Goal: Task Accomplishment & Management: Use online tool/utility

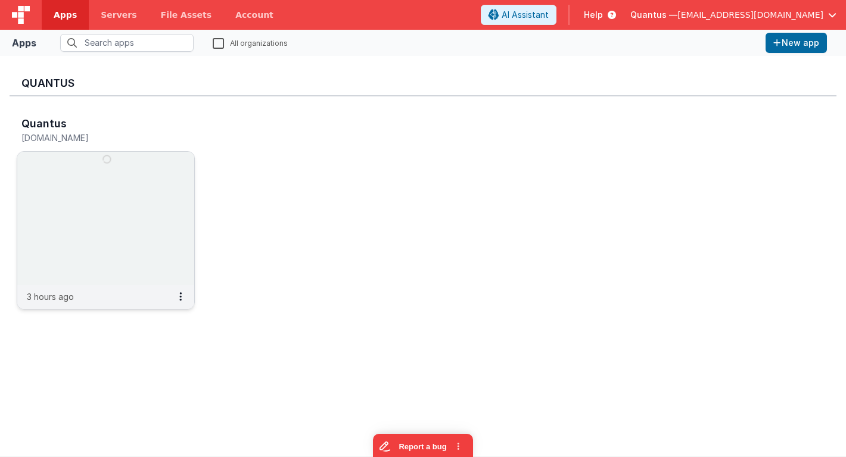
click at [82, 196] on img at bounding box center [105, 218] width 177 height 133
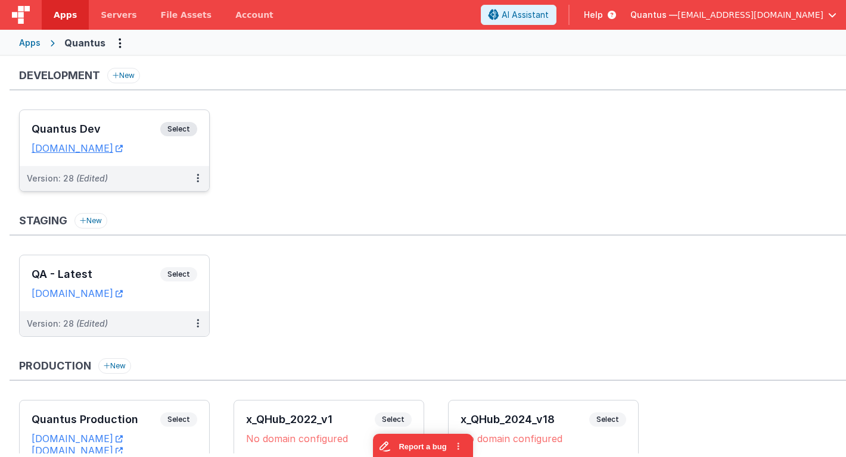
click at [121, 130] on h3 "Quantus Dev" at bounding box center [96, 129] width 129 height 12
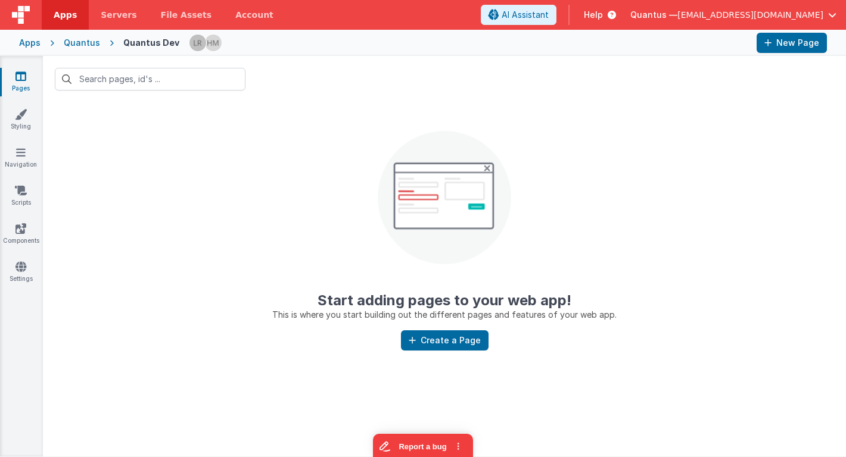
click at [24, 74] on icon at bounding box center [20, 76] width 11 height 12
click at [18, 74] on icon at bounding box center [20, 76] width 11 height 12
click at [98, 83] on input "text" at bounding box center [150, 79] width 191 height 23
click at [140, 42] on div "Quantus Dev" at bounding box center [151, 43] width 56 height 12
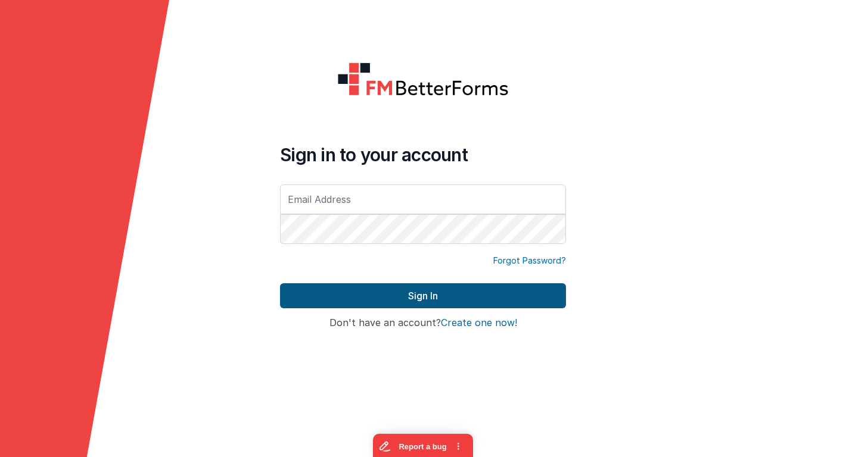
type input "[EMAIL_ADDRESS][DOMAIN_NAME]"
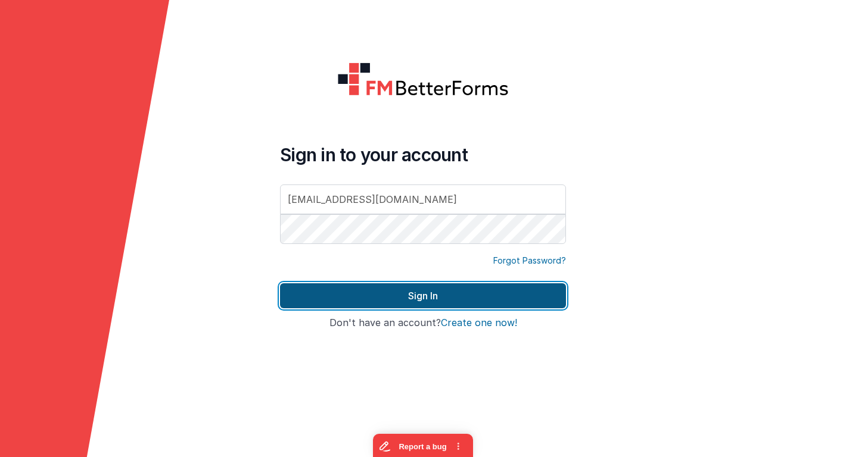
click at [306, 293] on button "Sign In" at bounding box center [423, 295] width 286 height 25
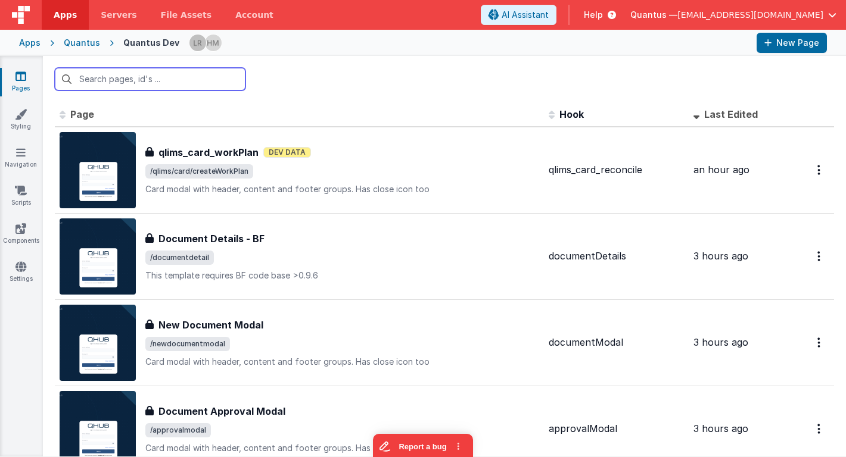
click at [205, 82] on input "text" at bounding box center [150, 79] width 191 height 23
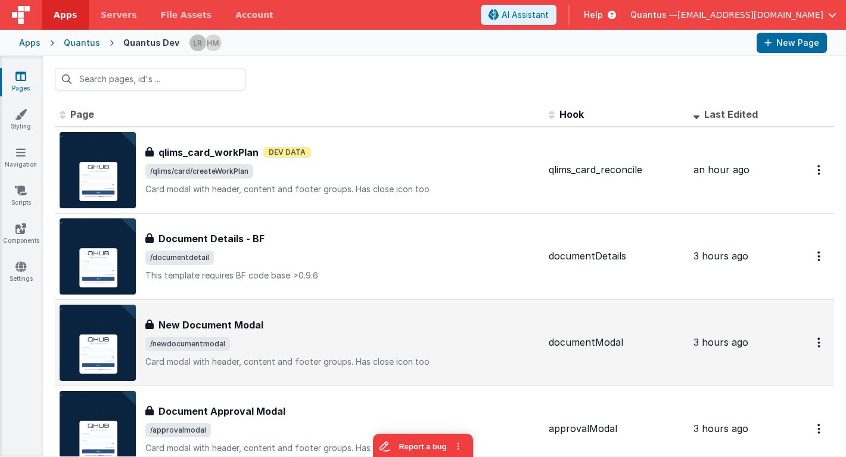
click at [232, 319] on h3 "New Document Modal" at bounding box center [210, 325] width 105 height 14
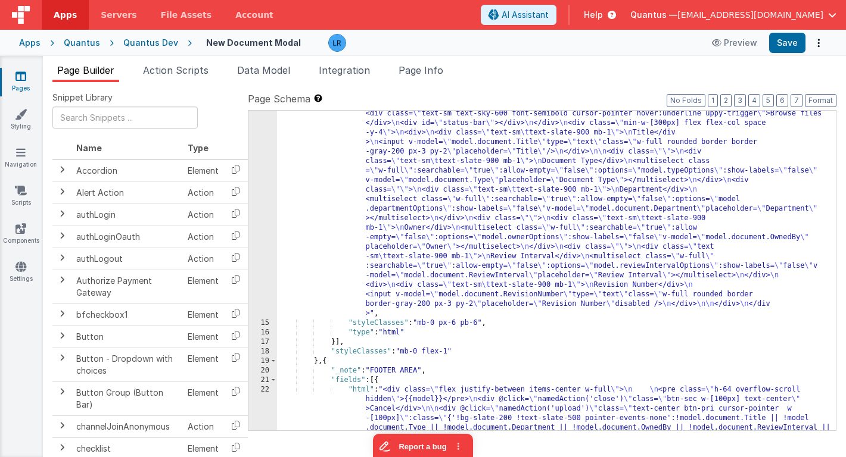
scroll to position [309, 0]
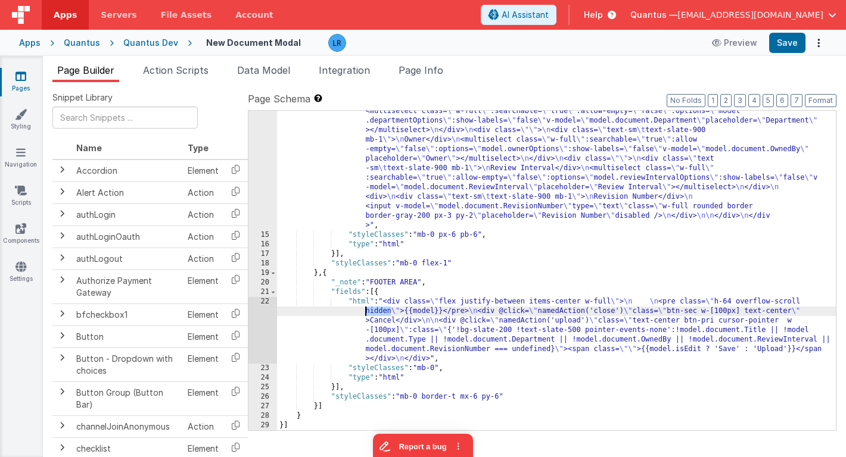
drag, startPoint x: 391, startPoint y: 313, endPoint x: 366, endPoint y: 313, distance: 25.0
click at [366, 313] on div ""html" : "<div class= \" flex space-x-6 h-full \" > \n <div v-if= \" model.isEd…" at bounding box center [556, 247] width 559 height 625
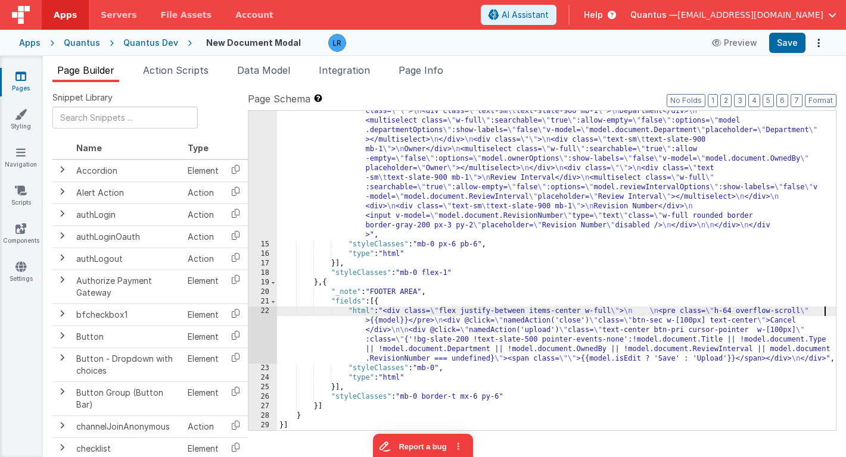
scroll to position [300, 0]
click at [793, 40] on button "Save" at bounding box center [787, 43] width 36 height 20
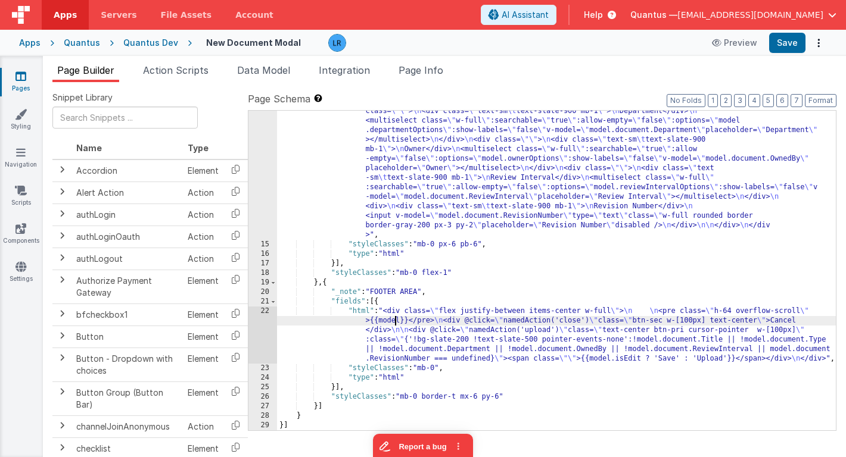
click at [394, 323] on div ""html" : "<div class= \" flex space-x-6 h-full \" > \n <div v-if= \" model.isEd…" at bounding box center [556, 257] width 559 height 625
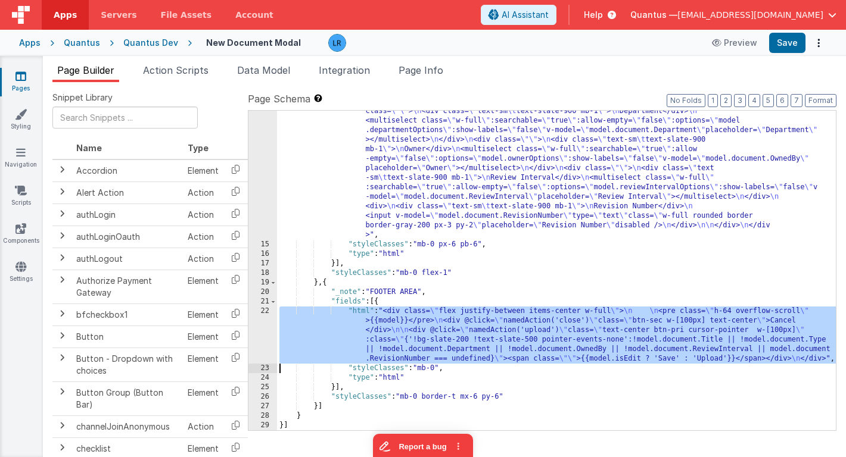
click at [258, 335] on div "22" at bounding box center [262, 335] width 29 height 57
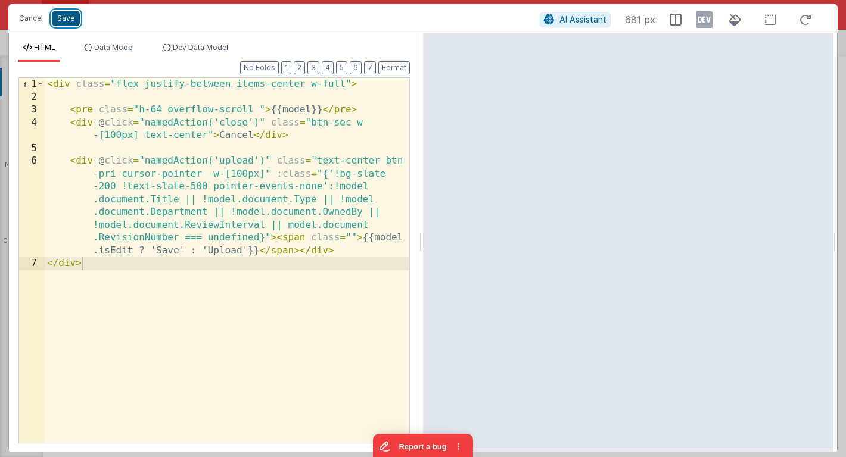
click at [68, 15] on button "Save" at bounding box center [66, 18] width 28 height 15
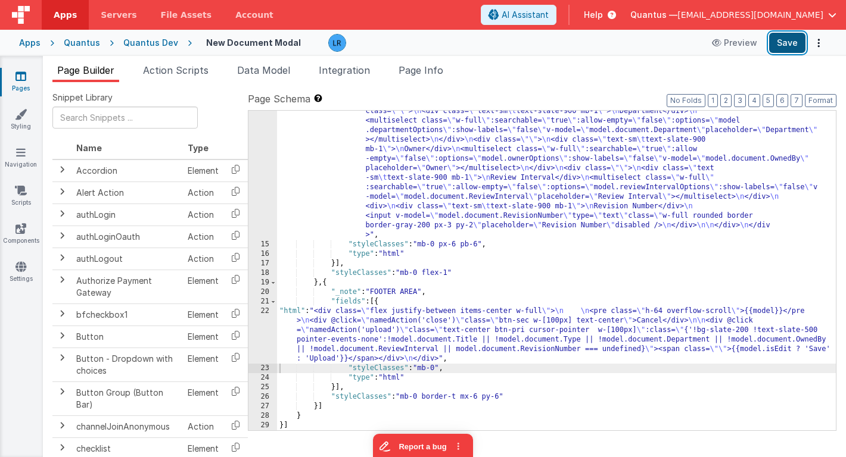
click at [786, 45] on button "Save" at bounding box center [787, 43] width 36 height 20
click at [312, 338] on div ""html" : "<div class= \" flex space-x-6 h-full \" > \n <div v-if= \" model.isEd…" at bounding box center [556, 257] width 559 height 625
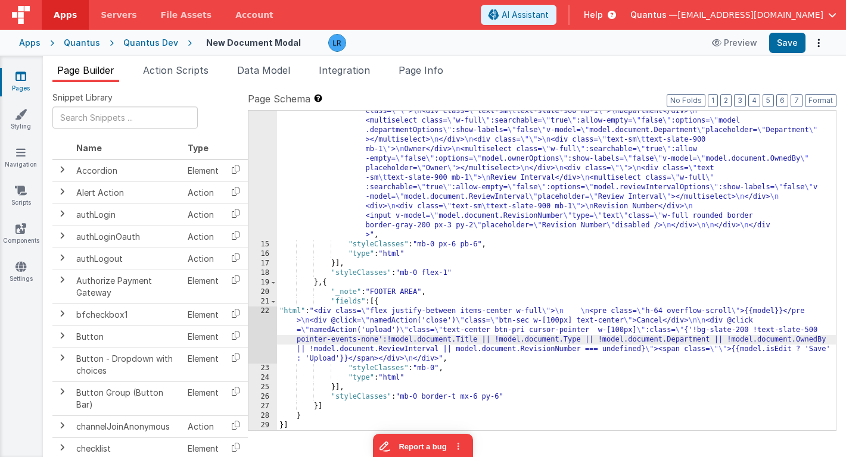
click at [265, 338] on div "22" at bounding box center [262, 335] width 29 height 57
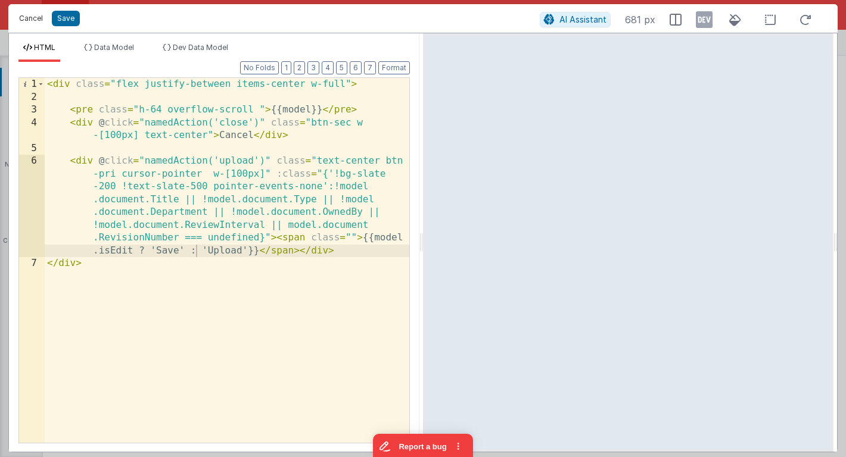
click at [30, 15] on button "Cancel" at bounding box center [31, 18] width 36 height 17
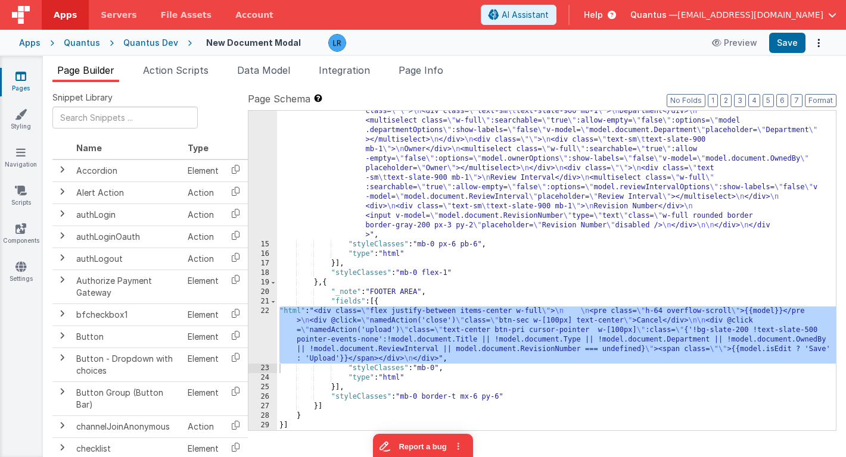
click at [482, 247] on div ""html" : "<div class= \" flex space-x-6 h-full \" > \n <div v-if= \" model.isEd…" at bounding box center [556, 257] width 559 height 625
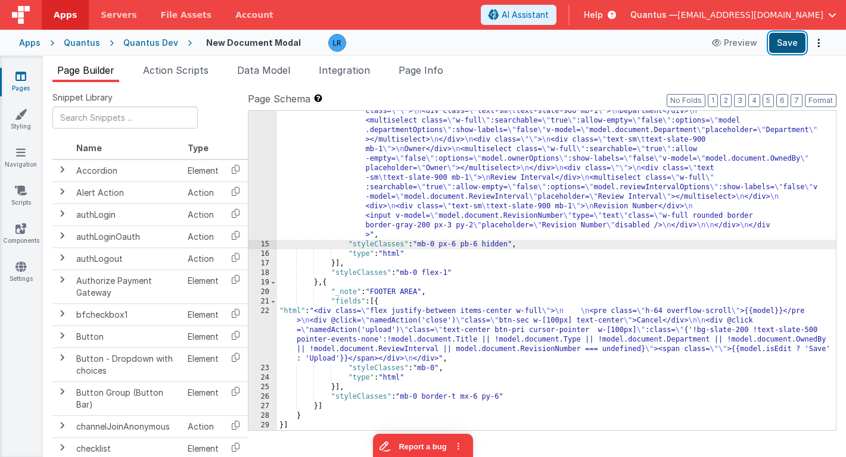
click at [779, 38] on button "Save" at bounding box center [787, 43] width 36 height 20
drag, startPoint x: 485, startPoint y: 242, endPoint x: 511, endPoint y: 243, distance: 26.8
click at [511, 243] on div ""html" : "<div class= \" flex space-x-6 h-full \" > \n <div v-if= \" model.isEd…" at bounding box center [556, 257] width 559 height 625
click at [791, 310] on div ""html" : "<div class= \" flex space-x-6 h-full \" > \n <div v-if= \" model.isEd…" at bounding box center [556, 257] width 559 height 625
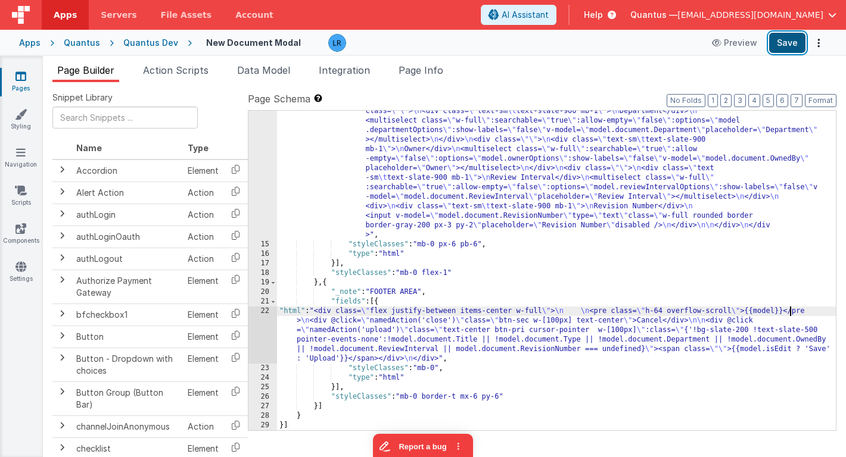
click at [773, 40] on button "Save" at bounding box center [787, 43] width 36 height 20
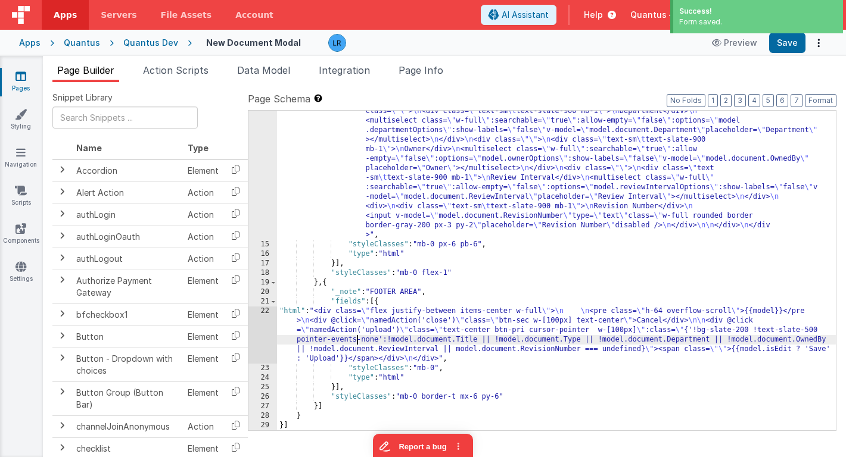
click at [358, 338] on div ""html" : "<div class= \" flex space-x-6 h-full \" > \n <div v-if= \" model.isEd…" at bounding box center [556, 257] width 559 height 625
click at [264, 332] on div "22" at bounding box center [262, 335] width 29 height 57
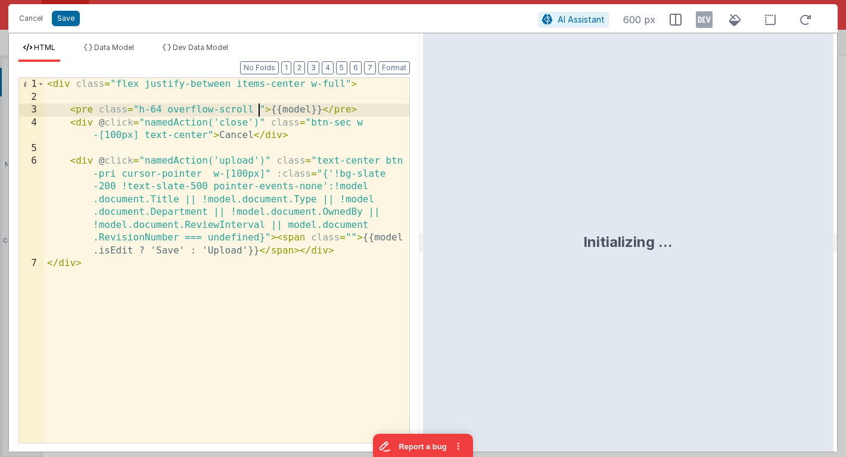
click at [261, 110] on div "< div class = "flex justify-between items-center w-full" > < pre class = "h-64 …" at bounding box center [227, 273] width 364 height 391
click at [69, 18] on button "Save" at bounding box center [66, 18] width 28 height 15
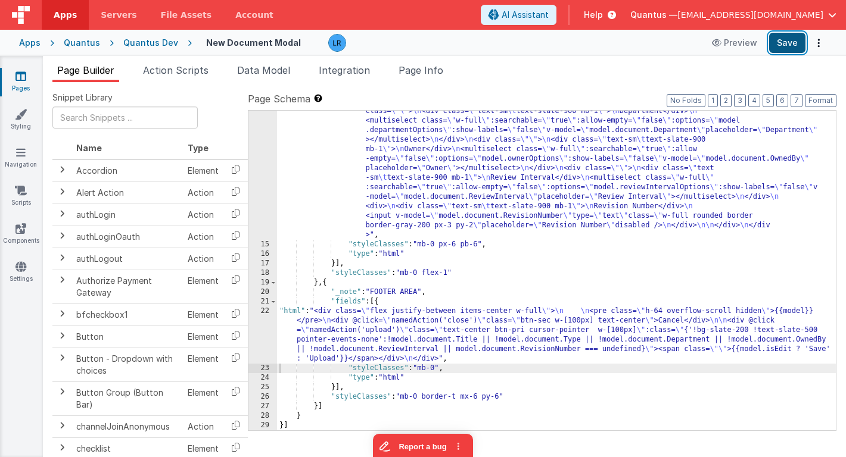
click at [798, 43] on button "Save" at bounding box center [787, 43] width 36 height 20
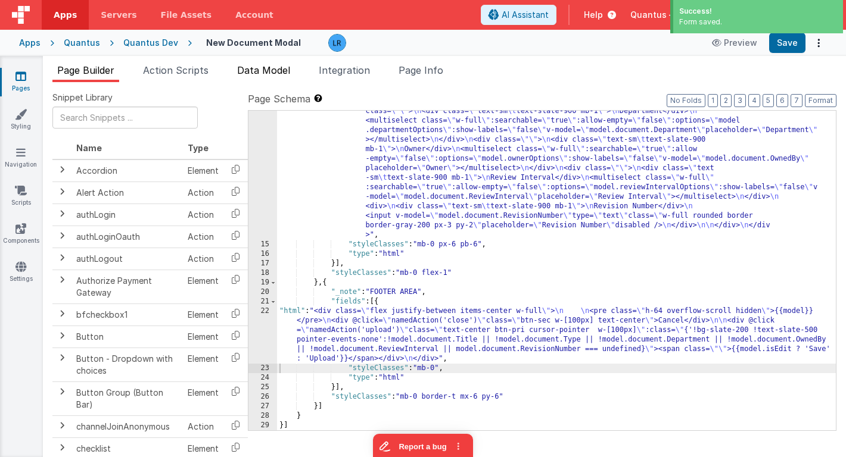
click at [268, 67] on span "Data Model" at bounding box center [263, 70] width 53 height 12
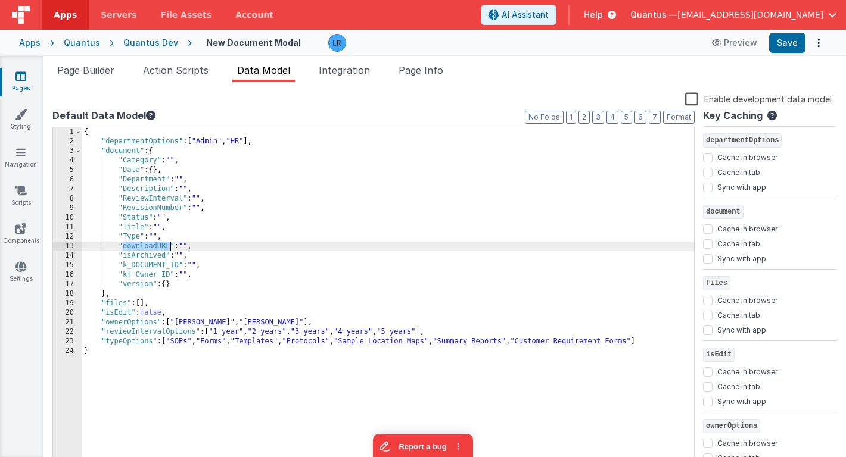
drag, startPoint x: 123, startPoint y: 246, endPoint x: 171, endPoint y: 244, distance: 47.7
click at [171, 244] on div "{ "departmentOptions" : [ "Admin" , "HR" ] , "document" : { "Category" : "" , "…" at bounding box center [388, 306] width 612 height 359
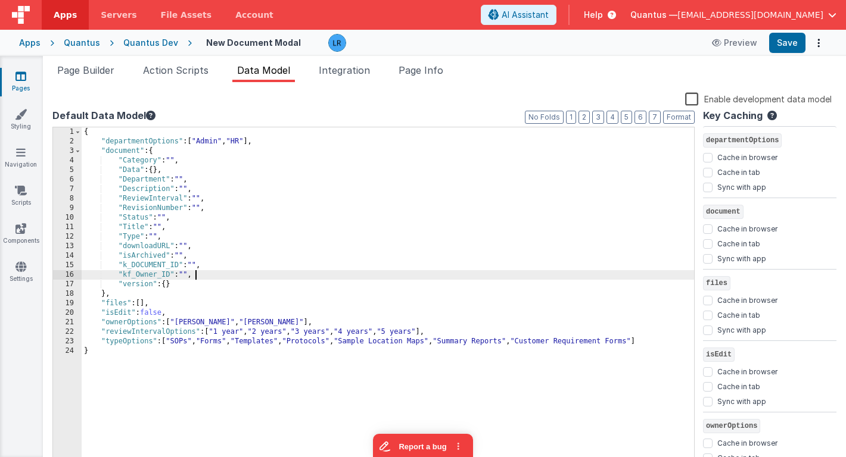
click at [296, 279] on div "{ "departmentOptions" : [ "Admin" , "HR" ] , "document" : { "Category" : "" , "…" at bounding box center [388, 306] width 612 height 359
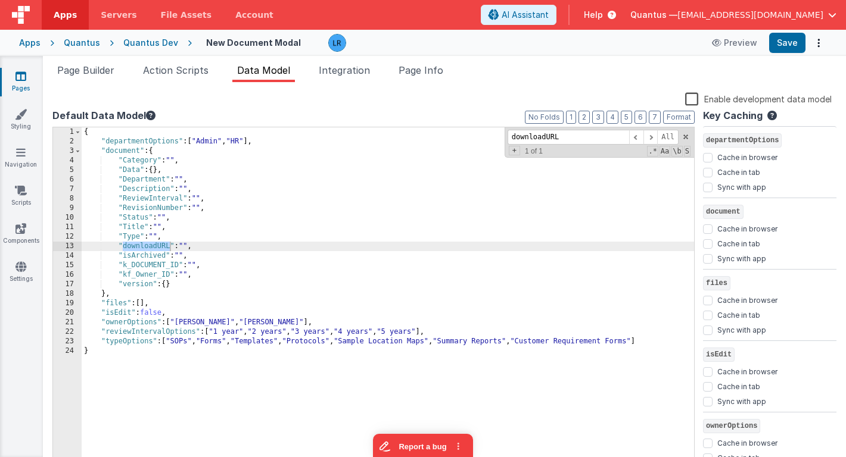
type input "downloadURL"
click at [160, 305] on div "{ "departmentOptions" : [ "Admin" , "HR" ] , "document" : { "Category" : "" , "…" at bounding box center [388, 306] width 612 height 359
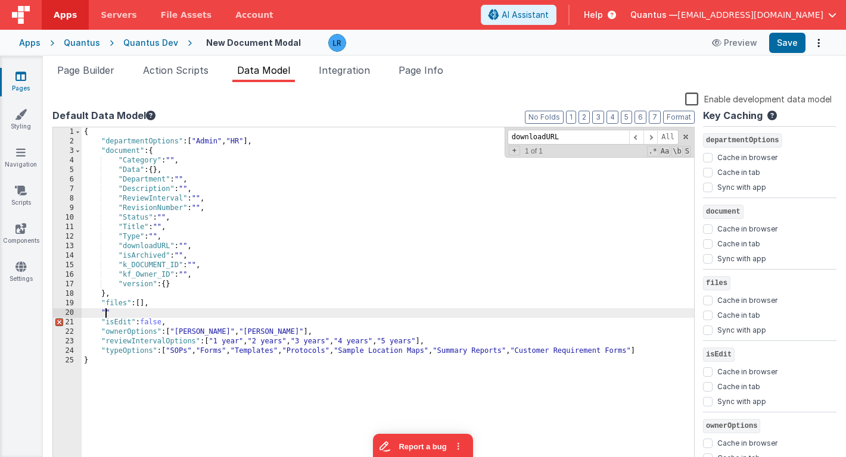
paste textarea
click at [793, 38] on button "Save" at bounding box center [787, 43] width 36 height 20
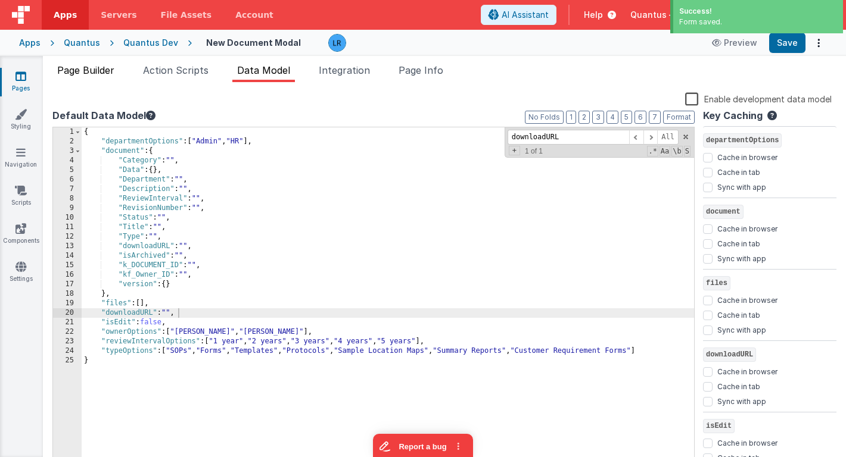
click at [99, 68] on span "Page Builder" at bounding box center [85, 70] width 57 height 12
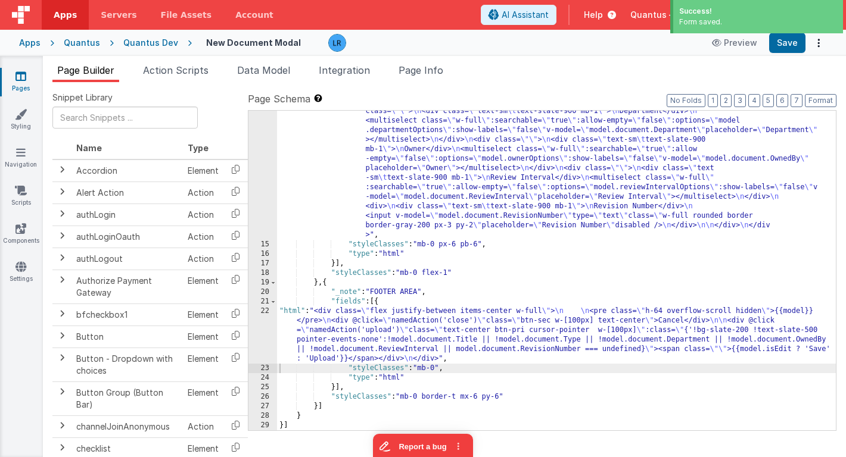
click at [461, 163] on div ""html" : "<div class= \" flex space-x-6 h-full \" > \n <div v-if= \" model.isEd…" at bounding box center [556, 257] width 559 height 625
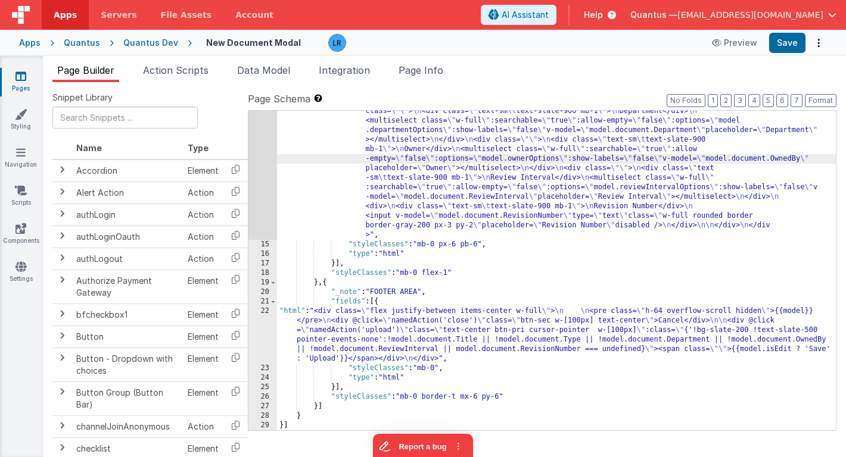
click at [266, 171] on div "14" at bounding box center [262, 92] width 29 height 295
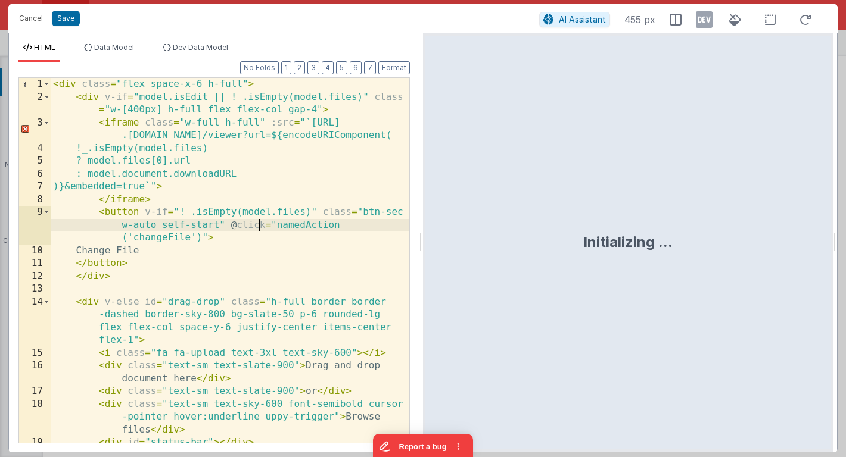
click at [259, 226] on div "< div class = "flex space-x-6 h-full" > < div v-if = "model.isEdit || !_.isEmpt…" at bounding box center [230, 273] width 358 height 391
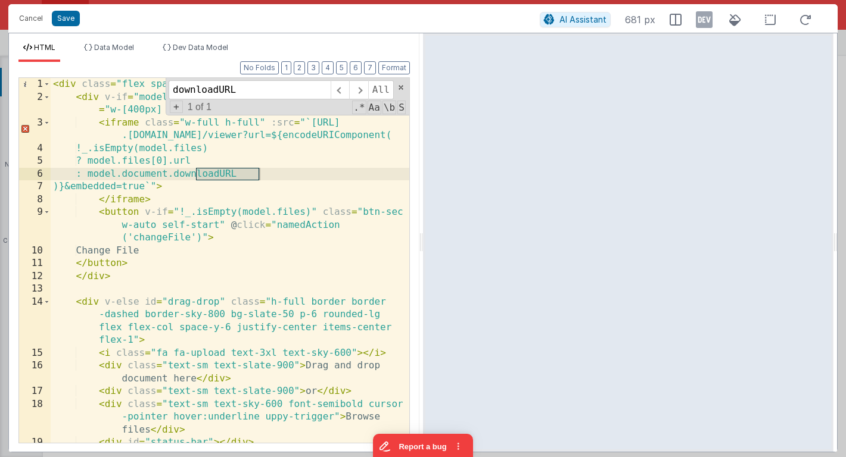
type input "downloadURL"
drag, startPoint x: 145, startPoint y: 175, endPoint x: 195, endPoint y: 173, distance: 49.5
click at [195, 173] on div "< div class = "flex space-x-6 h-full" > < div v-if = "model.isEdit || !_.isEmpt…" at bounding box center [230, 273] width 358 height 391
click at [358, 92] on span at bounding box center [358, 89] width 18 height 19
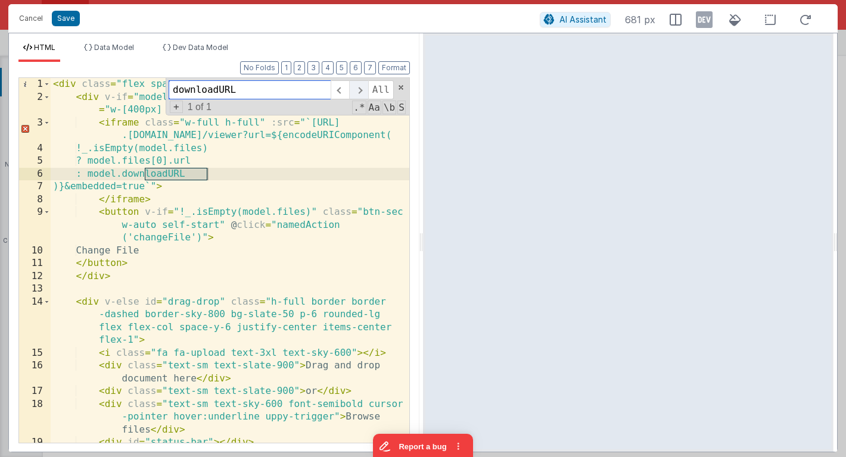
click at [358, 92] on span at bounding box center [358, 89] width 18 height 19
click at [272, 151] on div "< div class = "flex space-x-6 h-full" > < div v-if = "model.isEdit || !_.isEmpt…" at bounding box center [230, 273] width 358 height 391
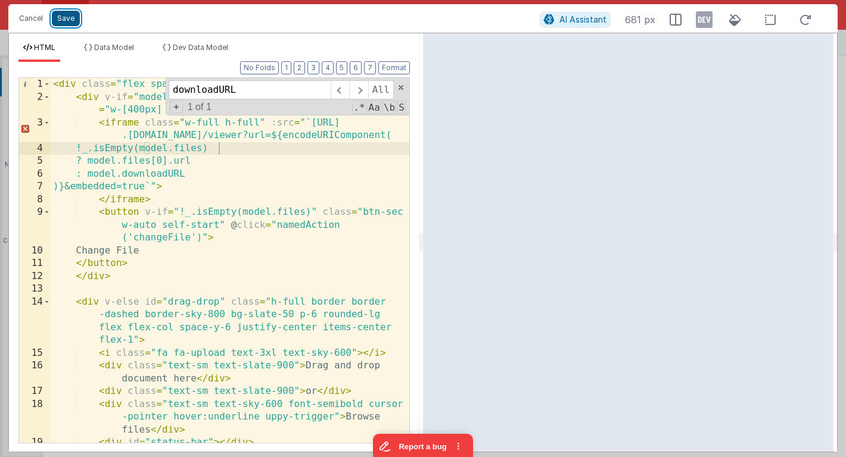
click at [64, 21] on button "Save" at bounding box center [66, 18] width 28 height 15
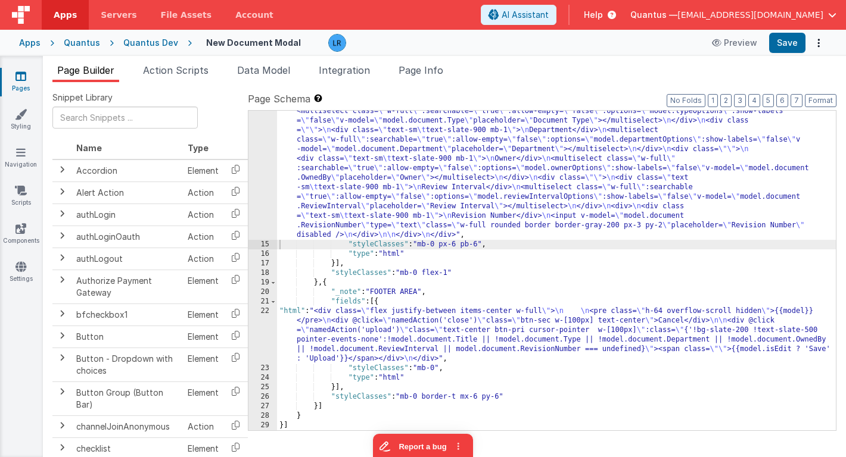
scroll to position [261, 0]
click at [794, 44] on button "Save" at bounding box center [787, 43] width 36 height 20
click at [784, 311] on div ""html" : "<div class= \" flex space-x-6 h-full \" > \n <div v-if= \" model.isEd…" at bounding box center [556, 276] width 559 height 587
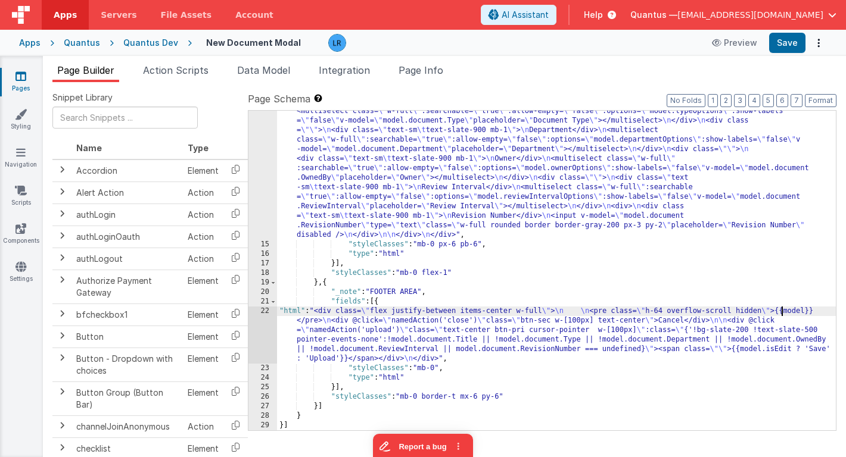
click at [782, 310] on div ""html" : "<div class= \" flex space-x-6 h-full \" > \n <div v-if= \" model.isEd…" at bounding box center [556, 276] width 559 height 587
click at [788, 45] on button "Save" at bounding box center [787, 43] width 36 height 20
